Goal: Transaction & Acquisition: Purchase product/service

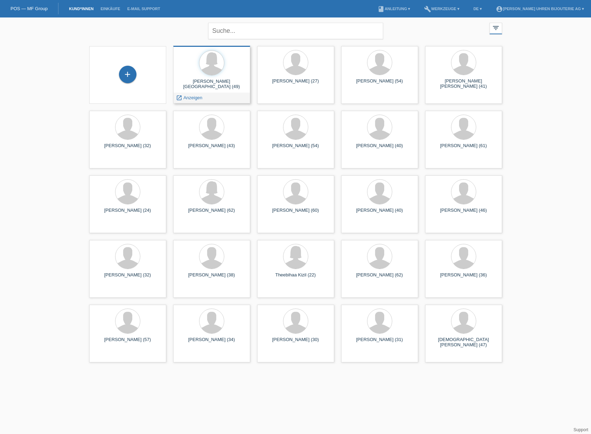
click at [219, 78] on div "[PERSON_NAME][GEOGRAPHIC_DATA] (49) launch Anzeigen" at bounding box center [211, 75] width 77 height 58
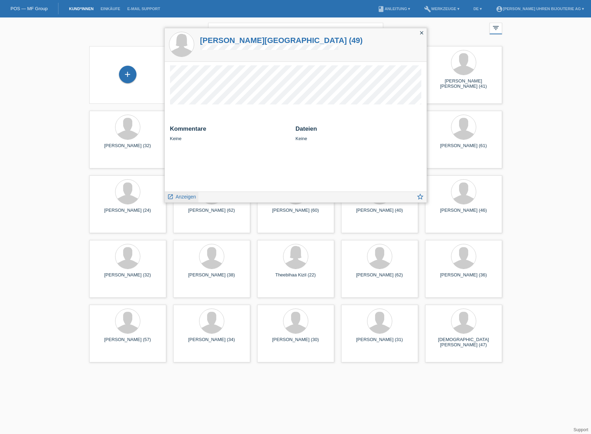
click at [183, 194] on span "Anzeigen" at bounding box center [186, 197] width 20 height 6
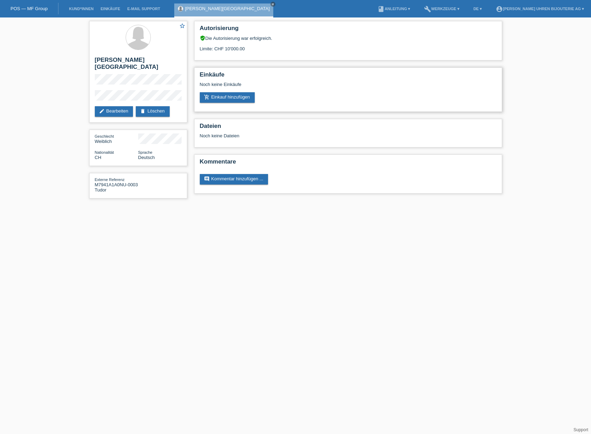
click at [330, 94] on div "add_shopping_cart Einkauf hinzufügen" at bounding box center [348, 97] width 297 height 10
drag, startPoint x: 226, startPoint y: 49, endPoint x: 307, endPoint y: 49, distance: 81.5
click at [307, 49] on div "Limite: CHF 10'000.00" at bounding box center [348, 46] width 297 height 10
click at [115, 186] on div "Externe Referenz M7941A1A0NU-0003 Tudor" at bounding box center [116, 185] width 43 height 16
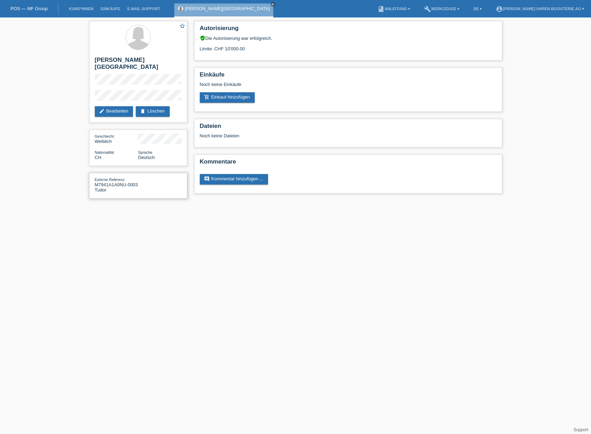
click at [115, 186] on div "Externe Referenz M7941A1A0NU-0003 Tudor" at bounding box center [116, 185] width 43 height 16
click at [364, 117] on div "Autorisierung verified_user Die Autorisierung war erfolgreich. Limite: CHF 10'0…" at bounding box center [348, 108] width 315 height 183
click at [248, 98] on link "add_shopping_cart Einkauf hinzufügen" at bounding box center [227, 97] width 55 height 10
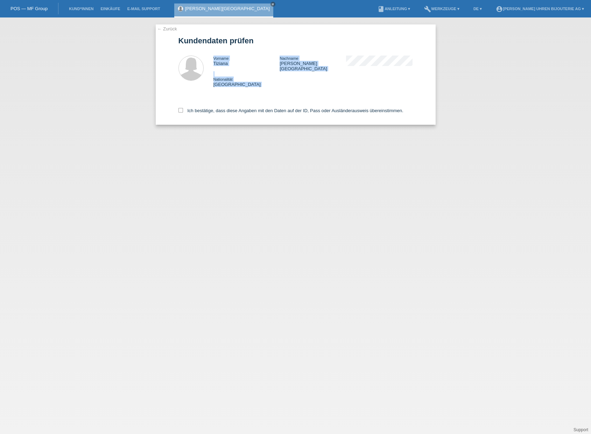
drag, startPoint x: 285, startPoint y: 87, endPoint x: 153, endPoint y: 59, distance: 135.1
click at [153, 59] on div "← Zurück Kundendaten prüfen Vorname Tiziana Nachname Leon Lantigua - Lombardi N…" at bounding box center [295, 225] width 591 height 417
click at [294, 77] on div "Nationalität Schweiz" at bounding box center [312, 82] width 199 height 10
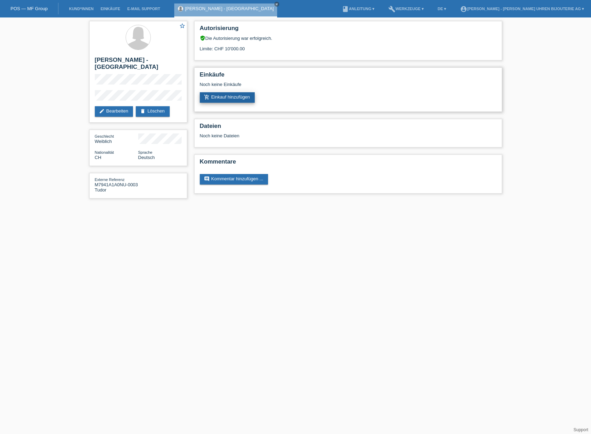
click at [250, 97] on link "add_shopping_cart Einkauf hinzufügen" at bounding box center [227, 97] width 55 height 10
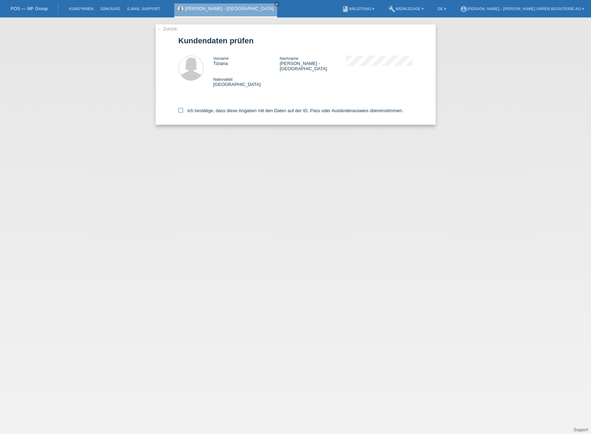
click at [181, 108] on icon at bounding box center [180, 110] width 5 height 5
click at [181, 108] on input "Ich bestätige, dass diese Angaben mit den Daten auf der ID, Pass oder Ausländer…" at bounding box center [180, 110] width 5 height 5
checkbox input "true"
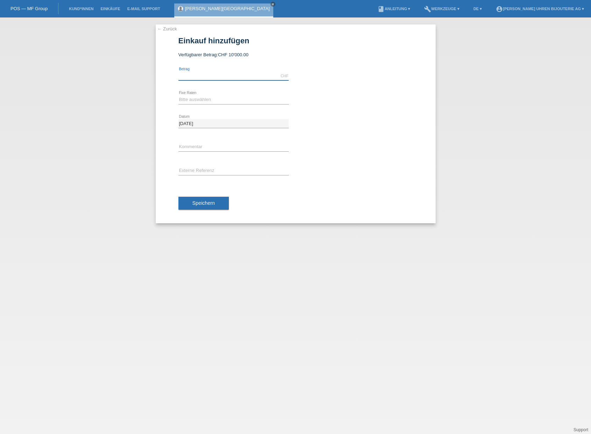
click at [222, 76] on input "text" at bounding box center [233, 76] width 110 height 9
click at [232, 74] on input "text" at bounding box center [233, 76] width 110 height 9
type input "2850.00"
click at [251, 100] on select "Bitte auswählen 6 Raten 12 Raten 18 Raten 24 Raten" at bounding box center [233, 99] width 110 height 8
select select "539"
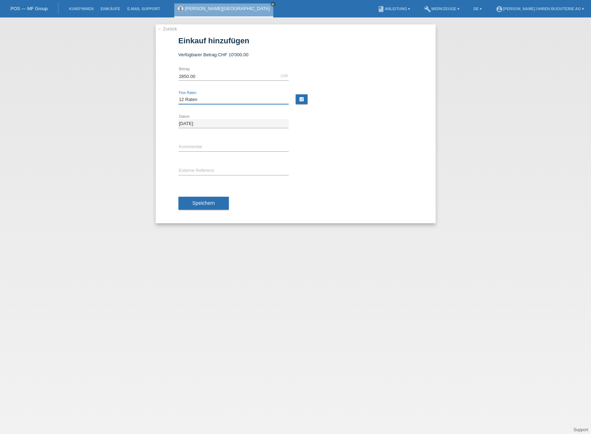
click at [178, 95] on select "Bitte auswählen 6 Raten 12 Raten 18 Raten 24 Raten" at bounding box center [233, 99] width 110 height 8
click at [255, 144] on input "text" at bounding box center [233, 147] width 110 height 9
click at [228, 147] on input "text" at bounding box center [233, 147] width 110 height 9
paste input "M7941A1A0NU-0003"
type input "M7941A1A0NU-0003"
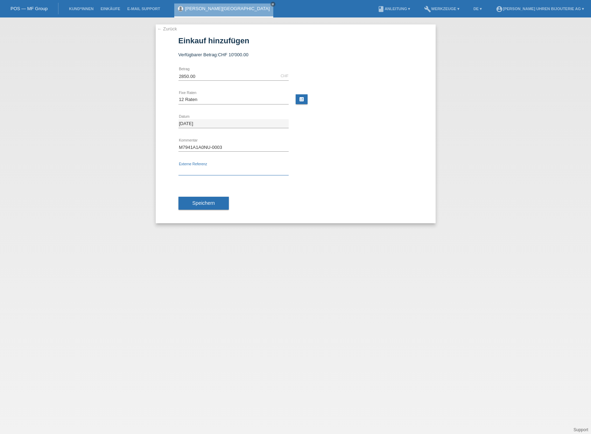
click at [230, 169] on input "text" at bounding box center [233, 171] width 110 height 9
click at [258, 172] on input "text" at bounding box center [233, 171] width 110 height 9
paste input "Tudor Black Bay"
type input "Tudor Black Bay Monochrome"
click at [381, 172] on div "Tudor Black Bay Monochrome error Externe Referenz" at bounding box center [295, 171] width 234 height 24
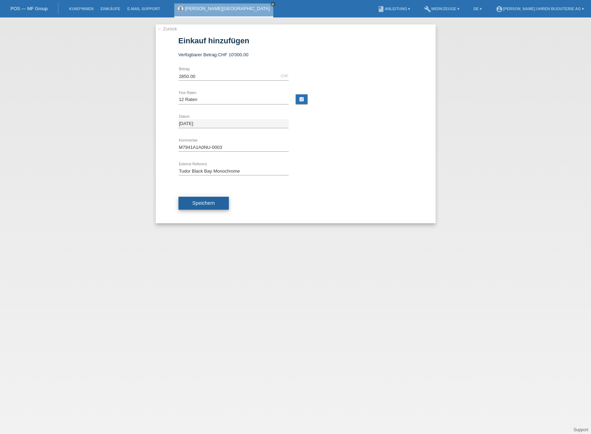
click at [213, 206] on span "Speichern" at bounding box center [203, 203] width 22 height 6
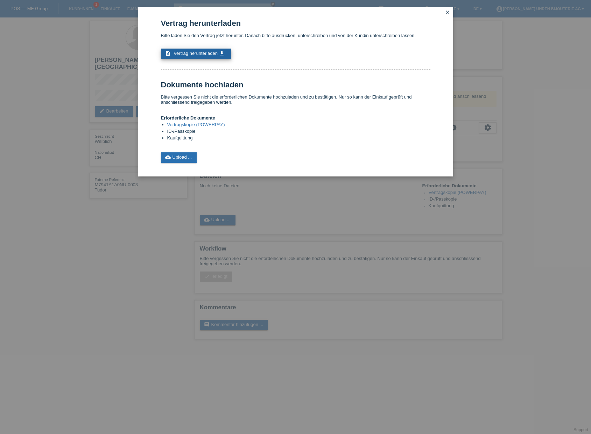
click at [218, 57] on link "description Vertrag herunterladen get_app" at bounding box center [196, 54] width 70 height 10
click at [280, 114] on div "Vertrag herunterladen Bitte laden Sie den Vertrag jetzt herunter. Danach bitte …" at bounding box center [295, 91] width 269 height 144
click at [191, 157] on link "cloud_upload Upload ..." at bounding box center [179, 157] width 36 height 10
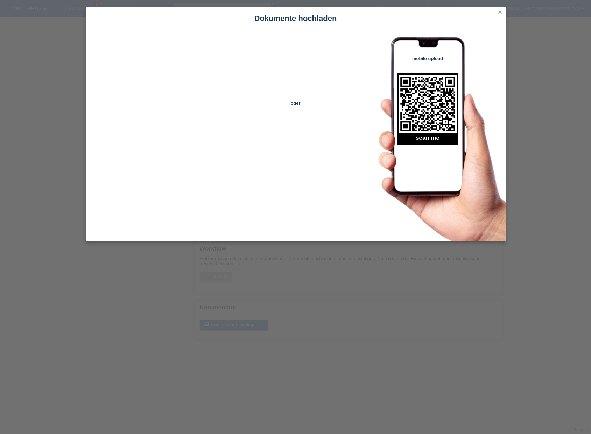
click at [499, 15] on link "close" at bounding box center [499, 13] width 9 height 8
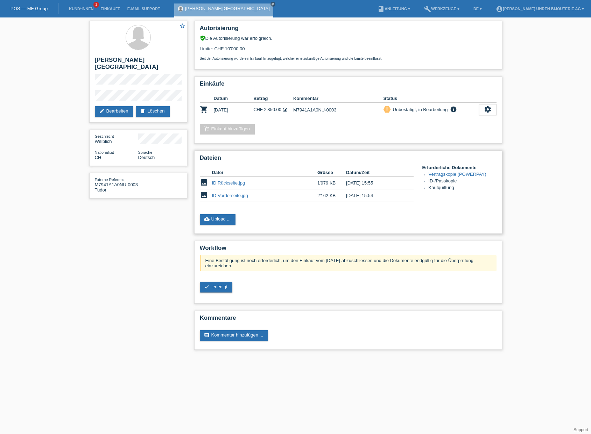
click at [347, 219] on div "cloud_upload Upload ..." at bounding box center [348, 219] width 297 height 10
click at [467, 209] on div "Datei Grösse Datum/Zeit image ID Rückseite.jpg 1'979 KB [DATE] 15:55 delete" at bounding box center [348, 187] width 297 height 44
click at [85, 8] on link "Kund*innen" at bounding box center [80, 9] width 31 height 4
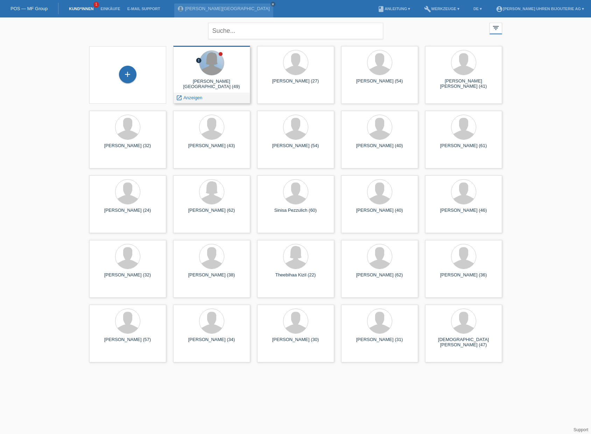
click at [220, 72] on div at bounding box center [211, 63] width 24 height 24
click at [185, 99] on span "Anzeigen" at bounding box center [192, 97] width 19 height 5
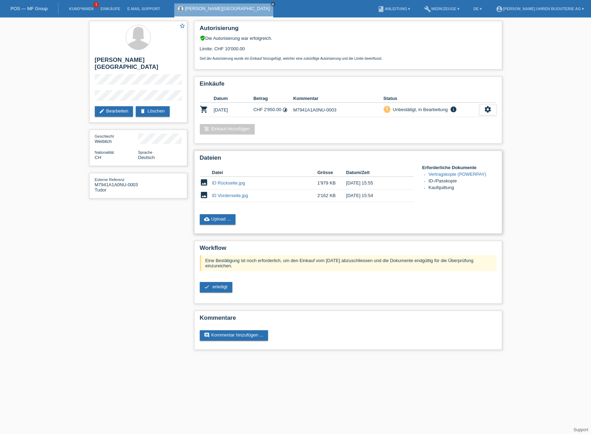
click at [451, 183] on li "ID-/Passkopie" at bounding box center [462, 181] width 68 height 7
click at [453, 194] on div "Datei Grösse Datum/Zeit image ID Rückseite.jpg 1'979 KB [DATE] 15:55 delete" at bounding box center [348, 187] width 297 height 44
click at [447, 190] on li "Kaufquittung" at bounding box center [462, 188] width 68 height 7
click at [442, 210] on div "Dateien Datei Grösse Datum/Zeit image ID Rückseite.jpg 1'979 KB [DATE] 15:55 de…" at bounding box center [348, 192] width 308 height 83
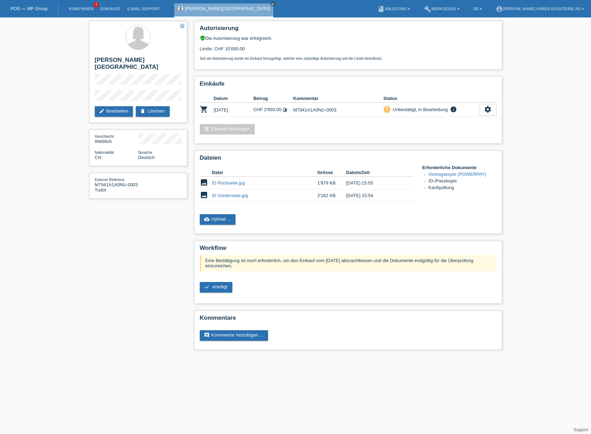
click at [543, 135] on div "star_border [PERSON_NAME][GEOGRAPHIC_DATA] edit Bearbeiten delete Löschen Gesch…" at bounding box center [295, 187] width 591 height 340
